Goal: Book appointment/travel/reservation

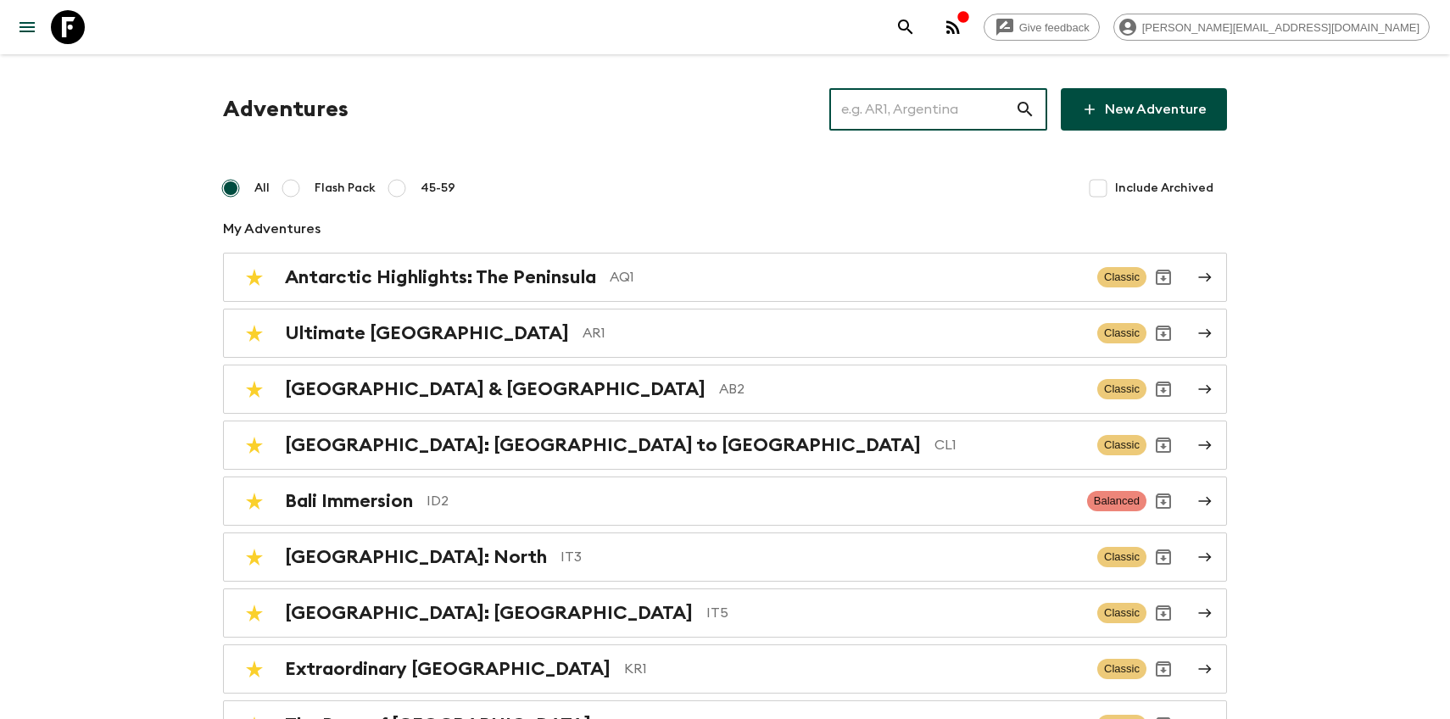
click at [892, 123] on input "text" at bounding box center [922, 109] width 186 height 47
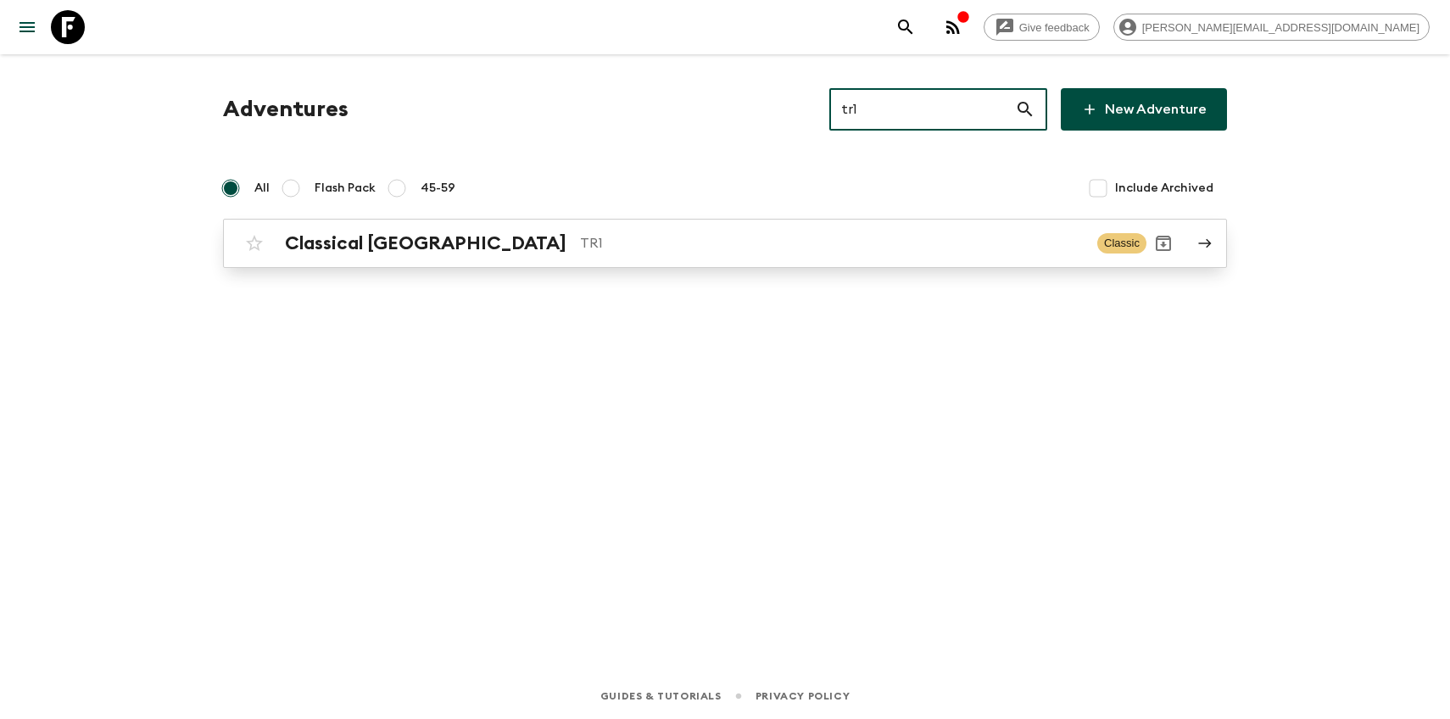
type input "tr1"
click at [415, 246] on h2 "Classical [GEOGRAPHIC_DATA]" at bounding box center [426, 243] width 282 height 22
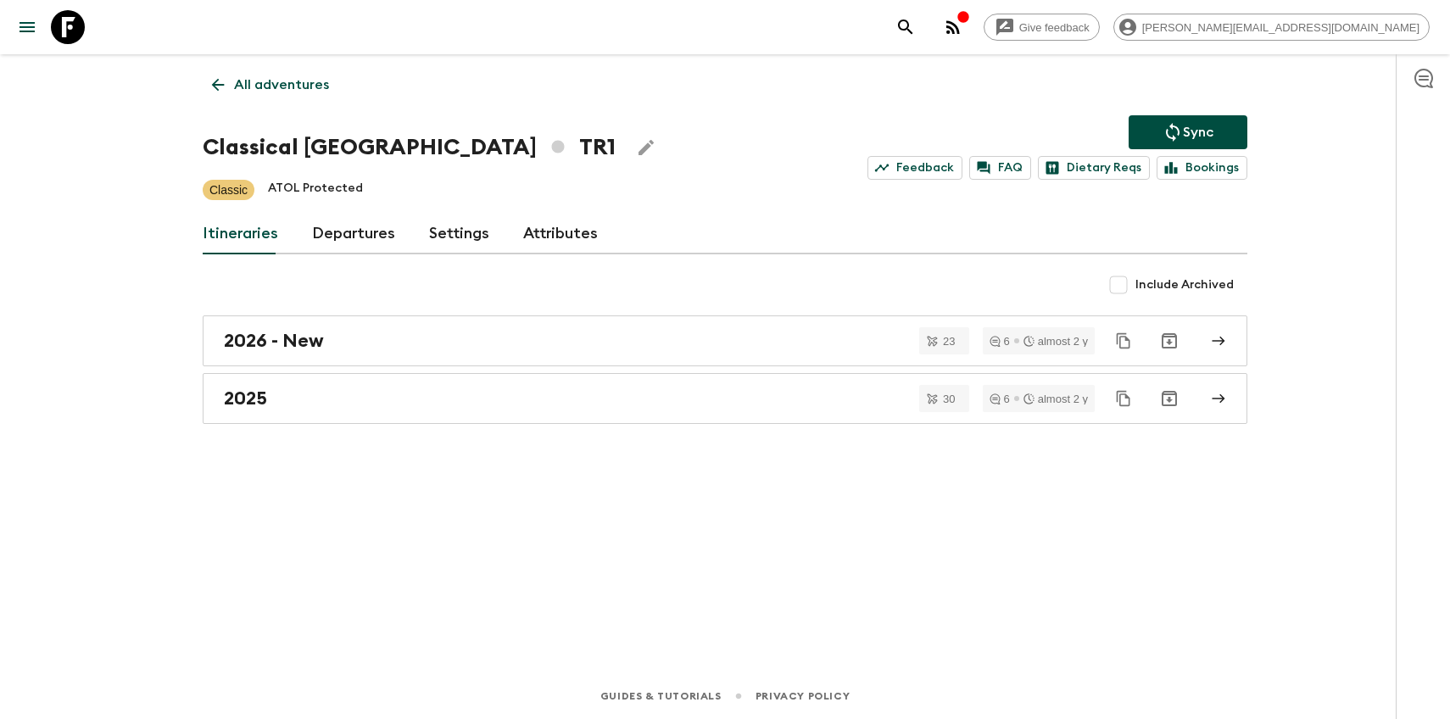
click at [317, 253] on link "Departures" at bounding box center [353, 234] width 83 height 41
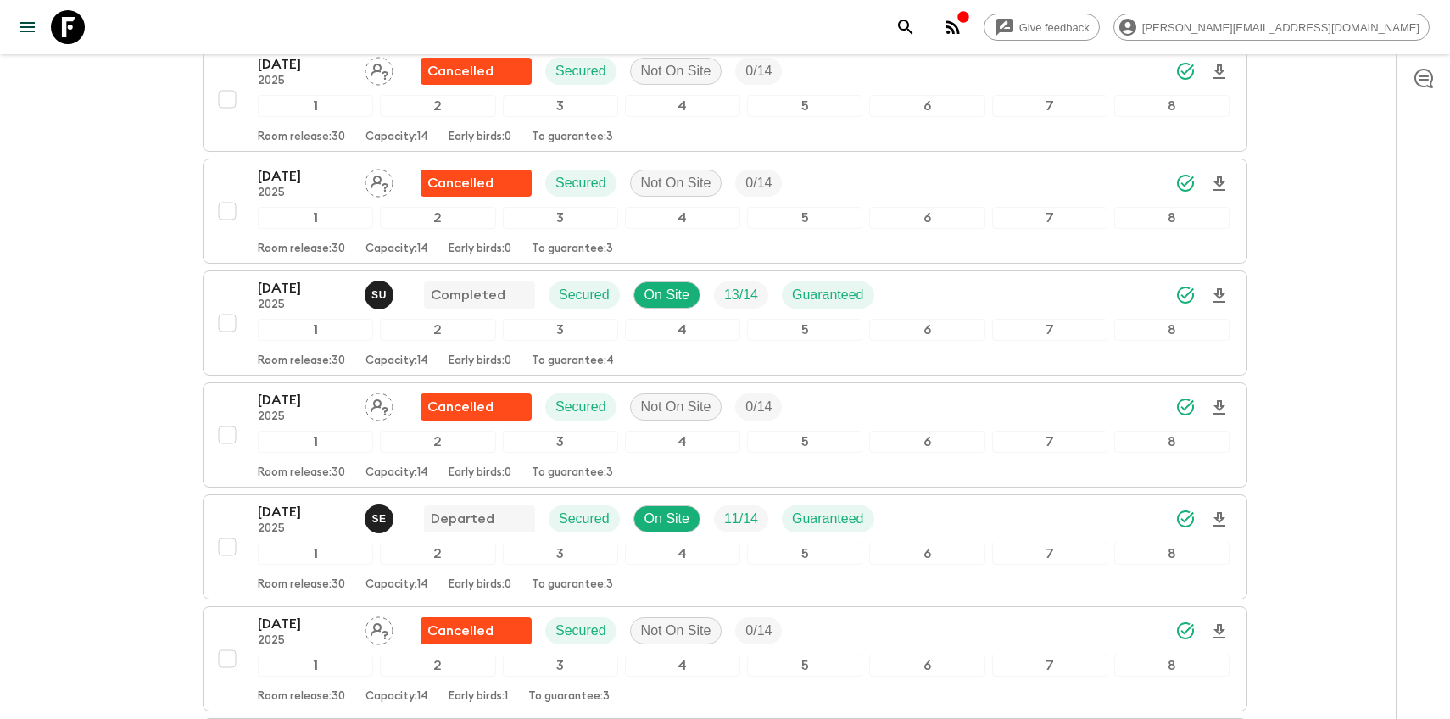
scroll to position [3297, 0]
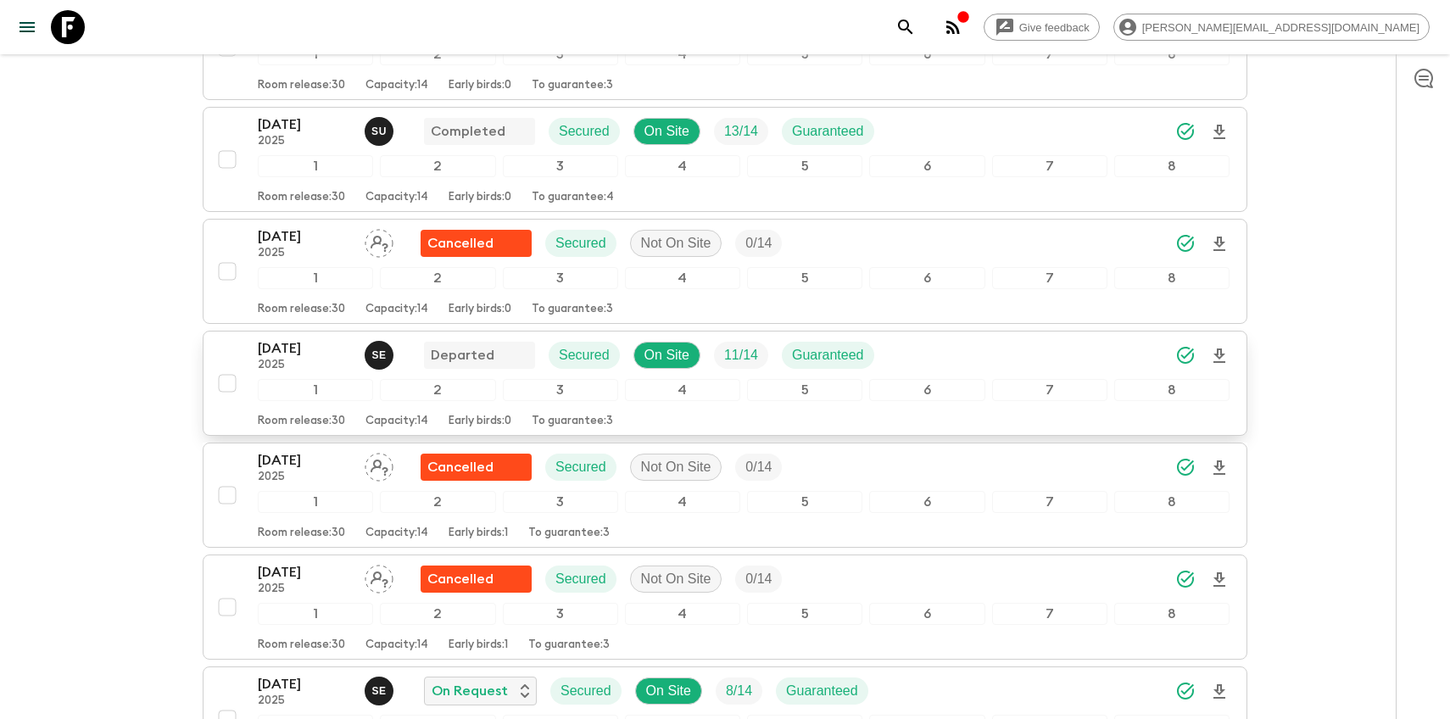
click at [280, 351] on p "[DATE]" at bounding box center [304, 348] width 93 height 20
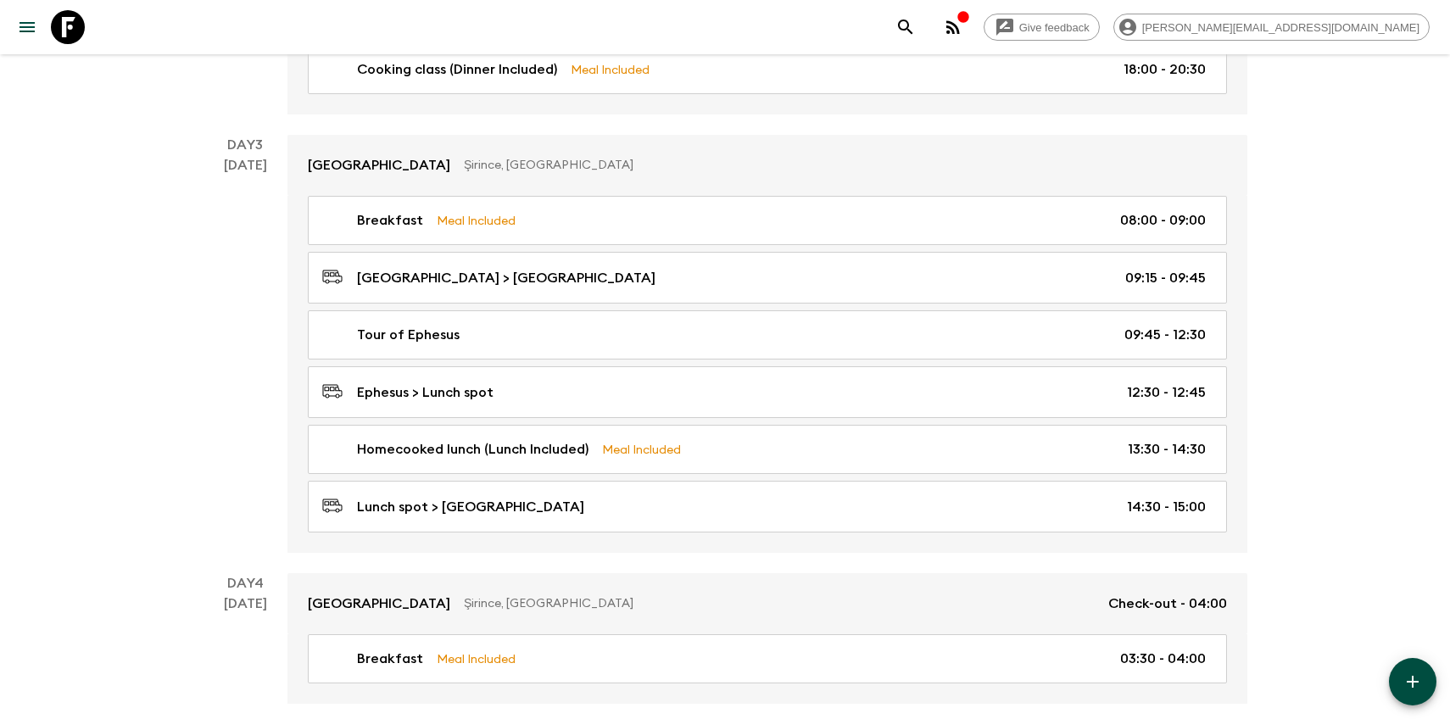
scroll to position [951, 0]
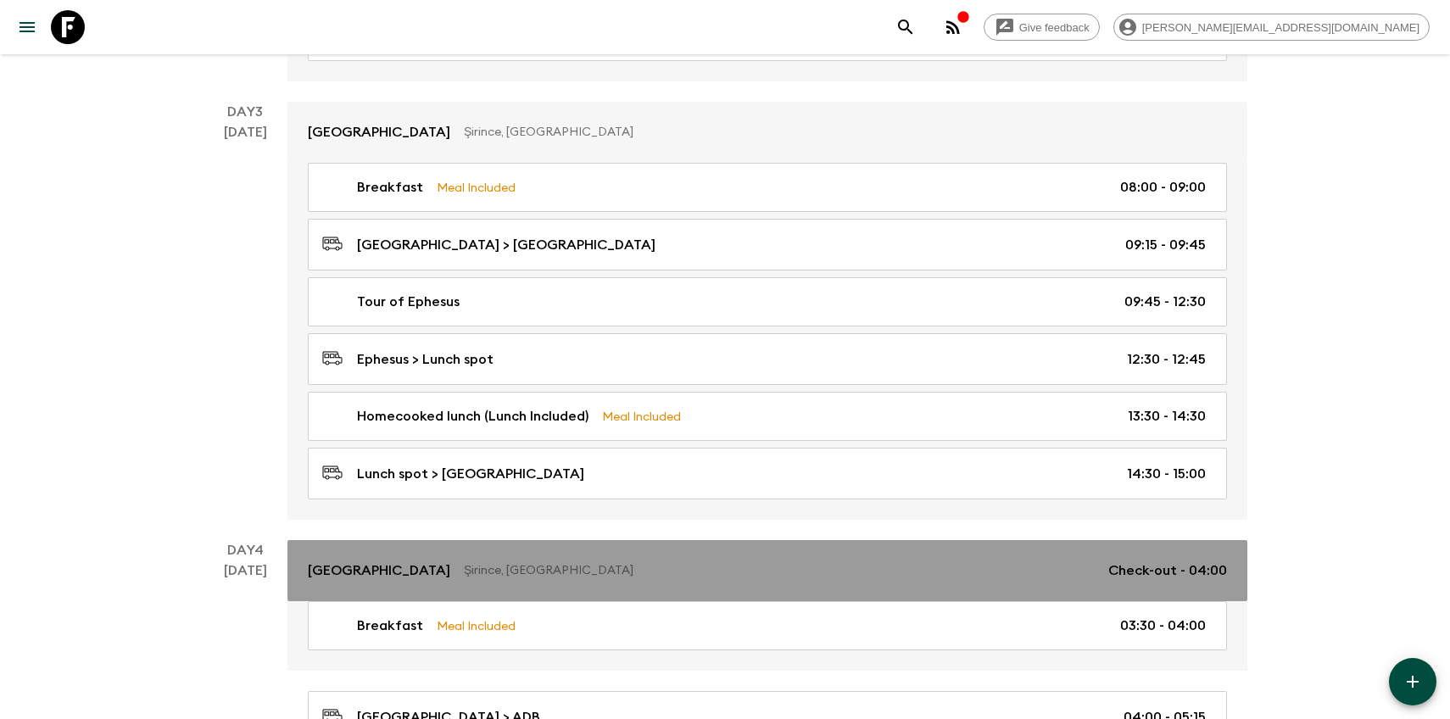
click at [464, 573] on p "Şirince, [GEOGRAPHIC_DATA]" at bounding box center [779, 570] width 631 height 17
